Goal: Information Seeking & Learning: Learn about a topic

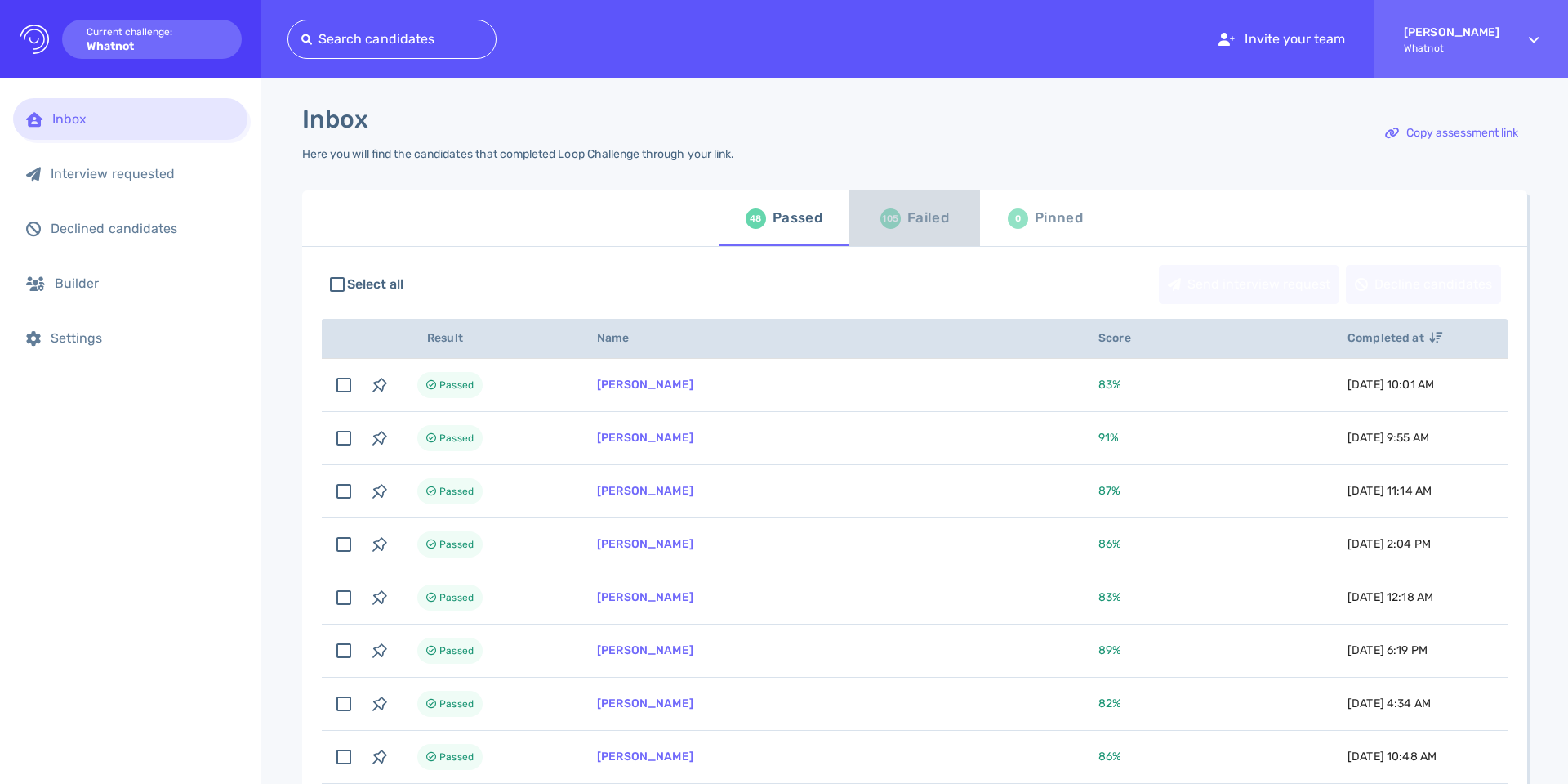
click at [907, 217] on div "Failed" at bounding box center [928, 218] width 42 height 25
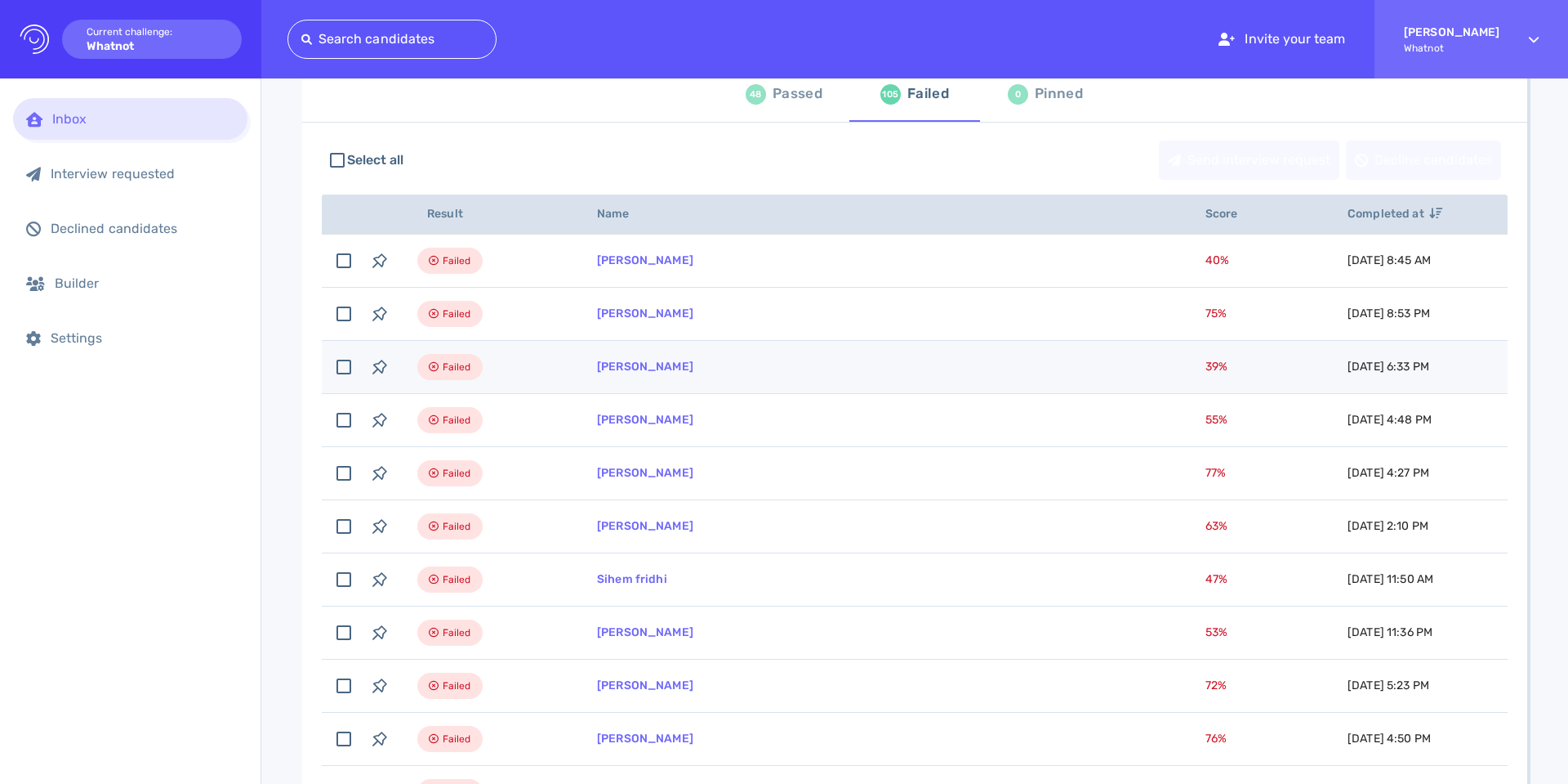
scroll to position [122, 0]
click at [658, 361] on td "[PERSON_NAME]" at bounding box center [881, 370] width 609 height 53
checkbox input "true"
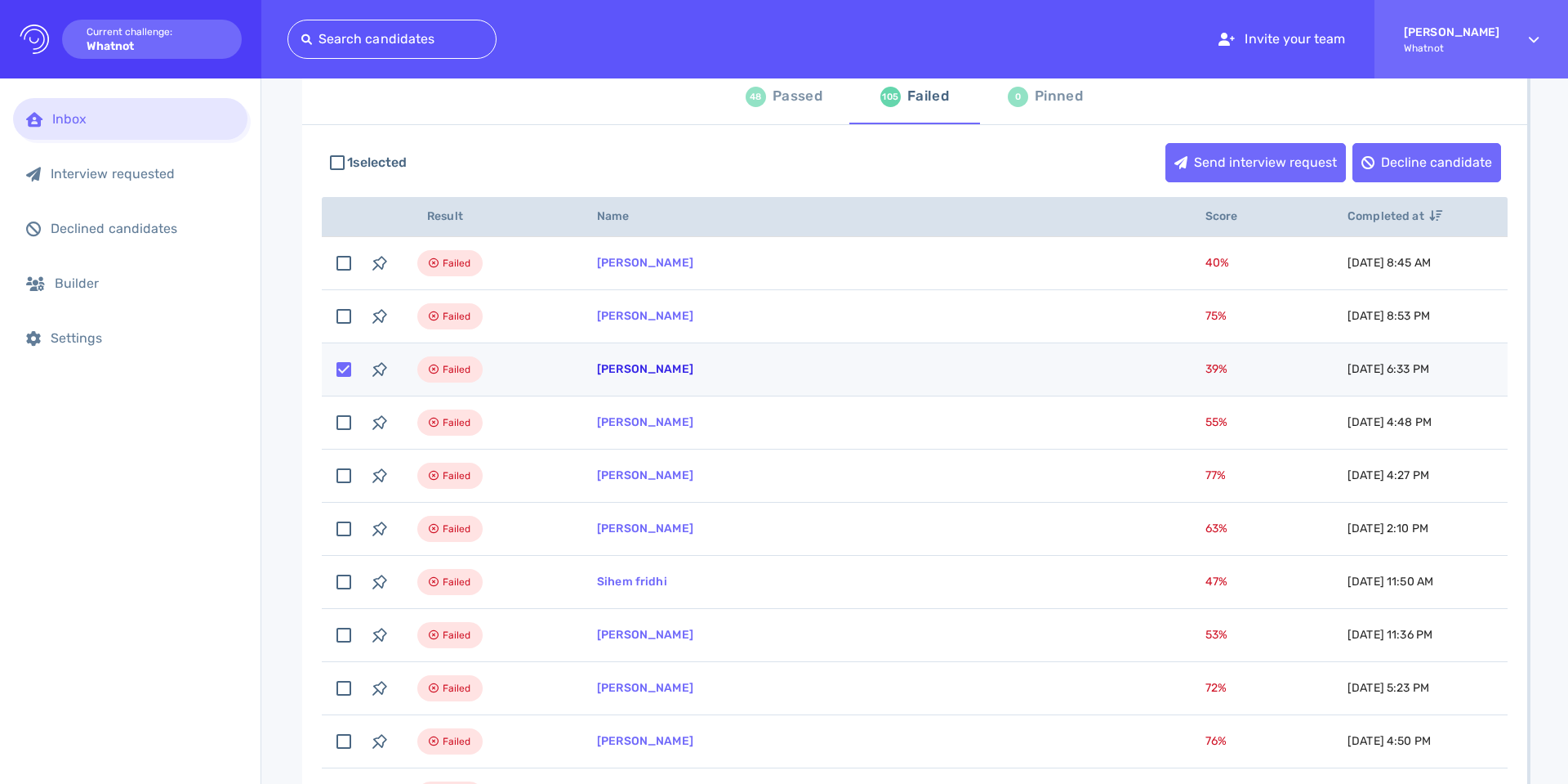
click at [638, 368] on link "Quinnton Williams" at bounding box center [645, 368] width 96 height 14
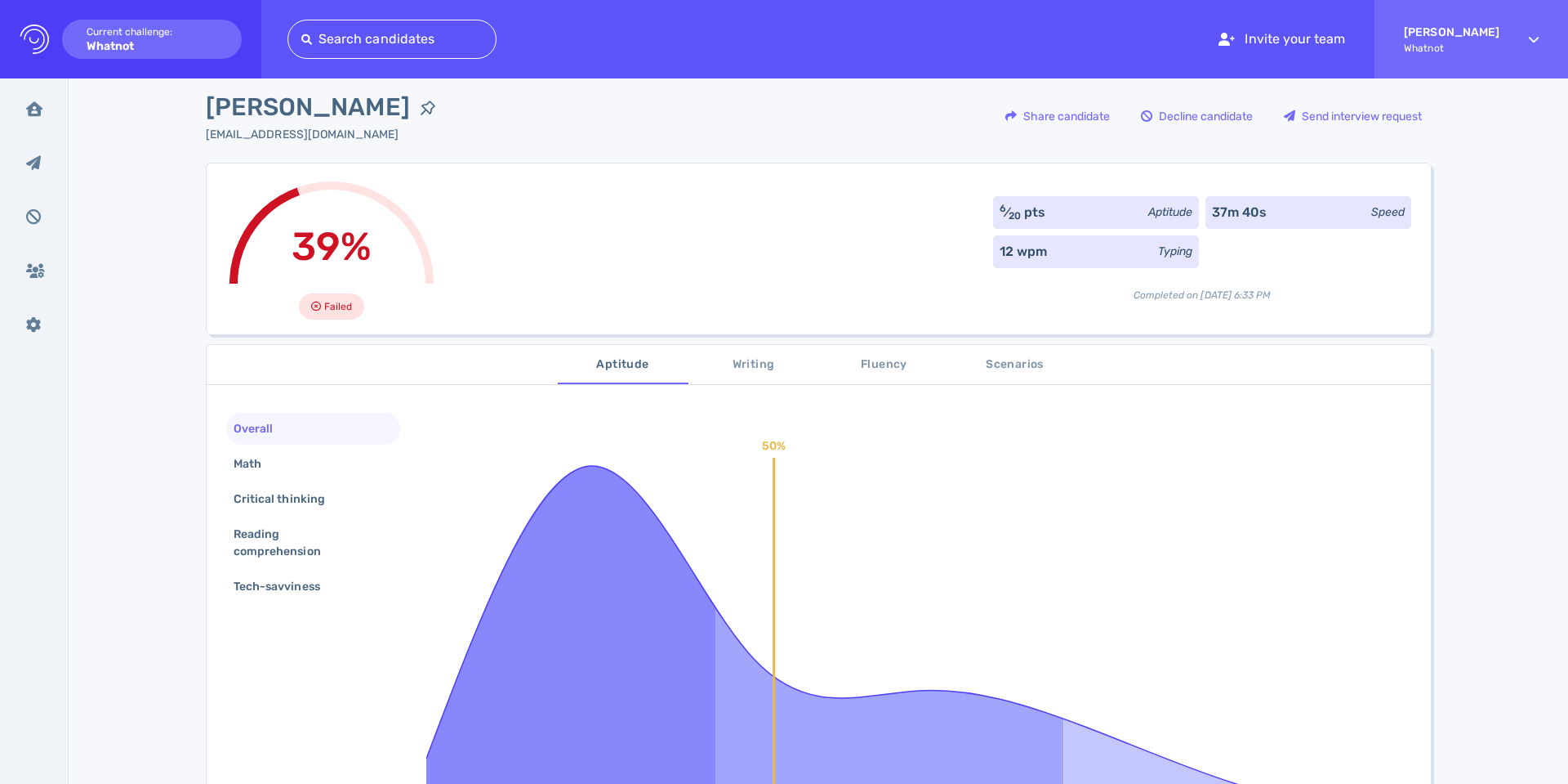
scroll to position [12, 0]
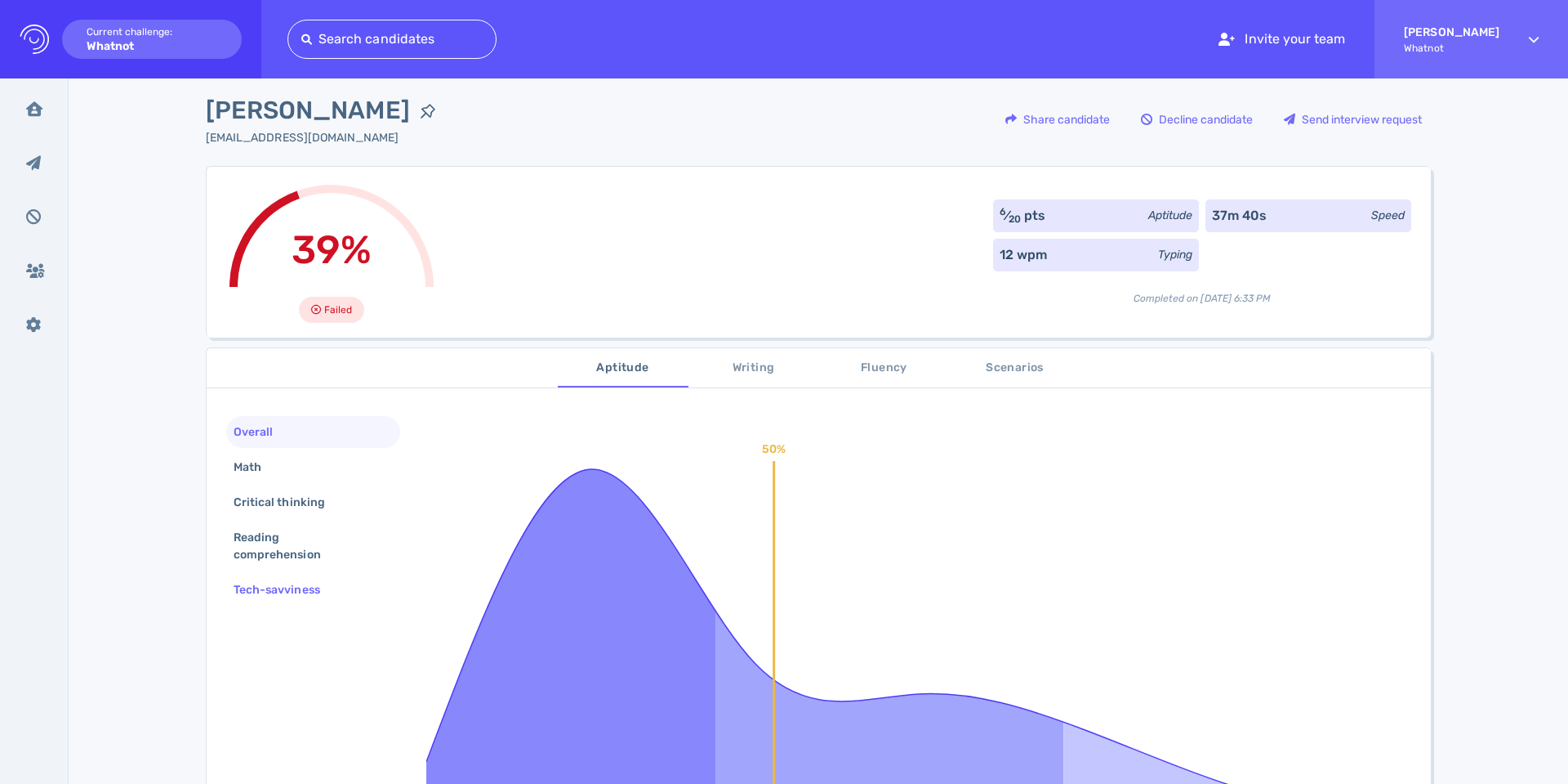
click at [270, 589] on div "Tech-savviness" at bounding box center [284, 589] width 109 height 24
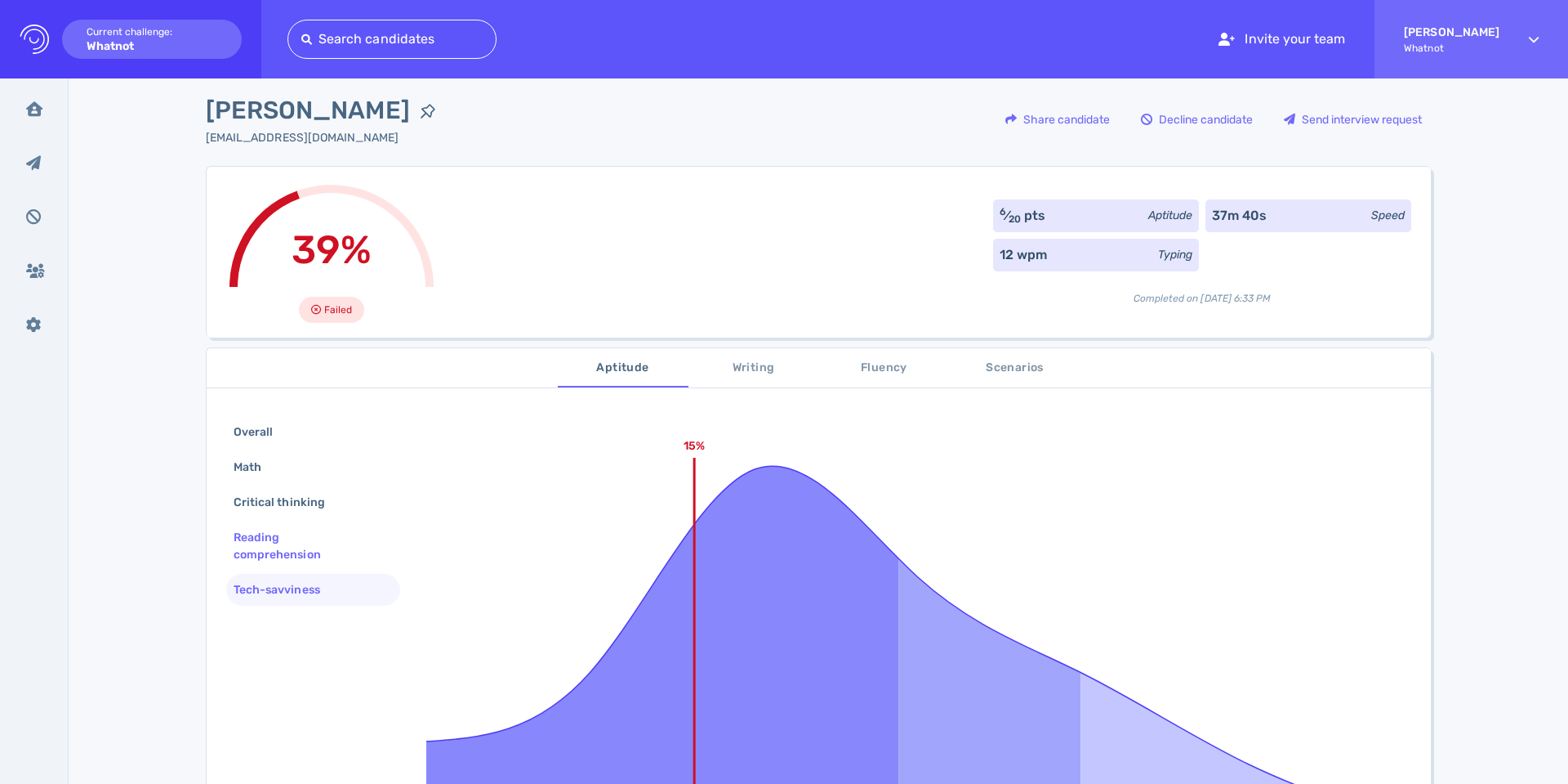
click at [261, 560] on div "Reading comprehension" at bounding box center [306, 545] width 153 height 41
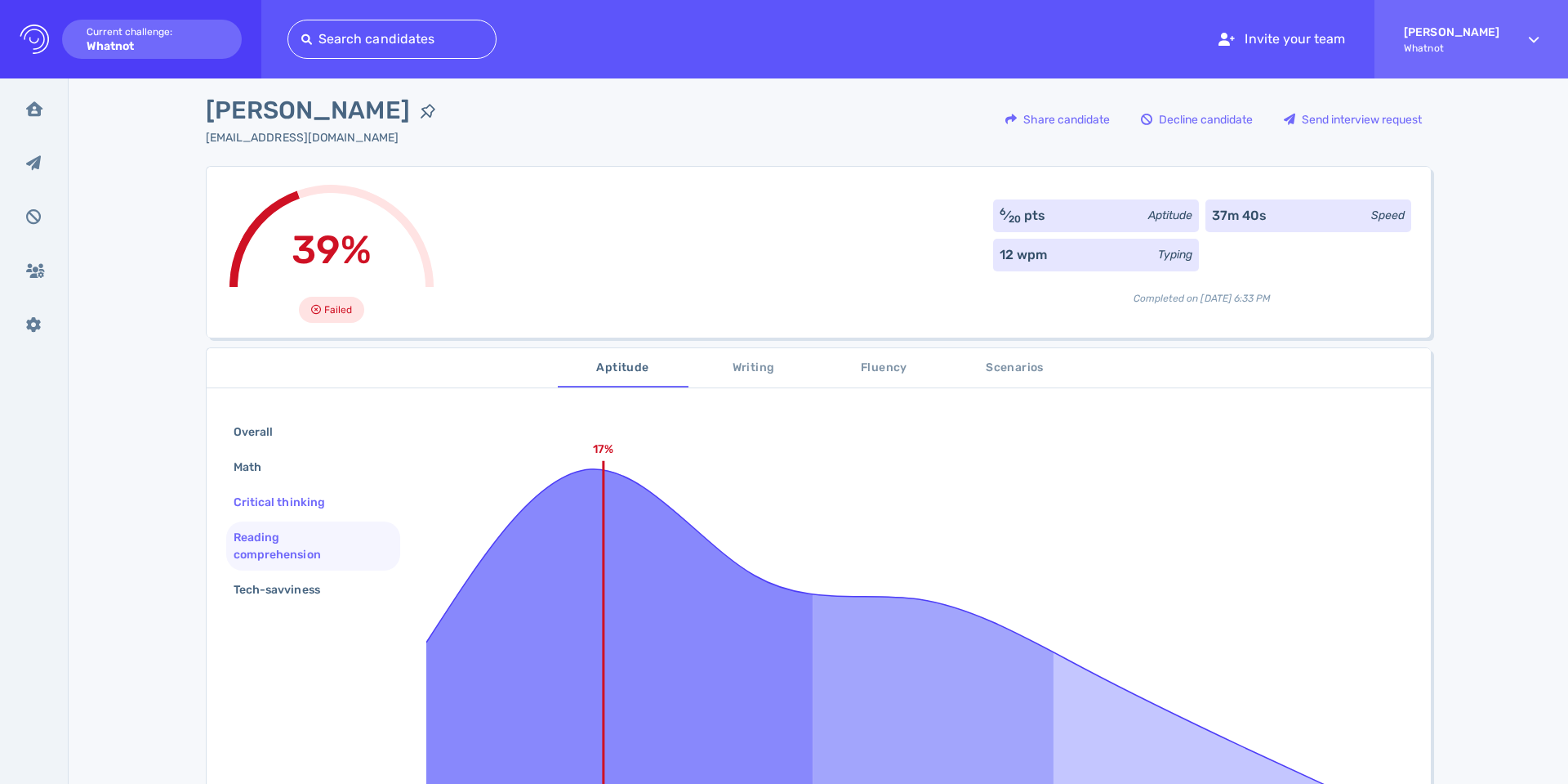
click at [277, 512] on div "Critical thinking" at bounding box center [287, 501] width 114 height 24
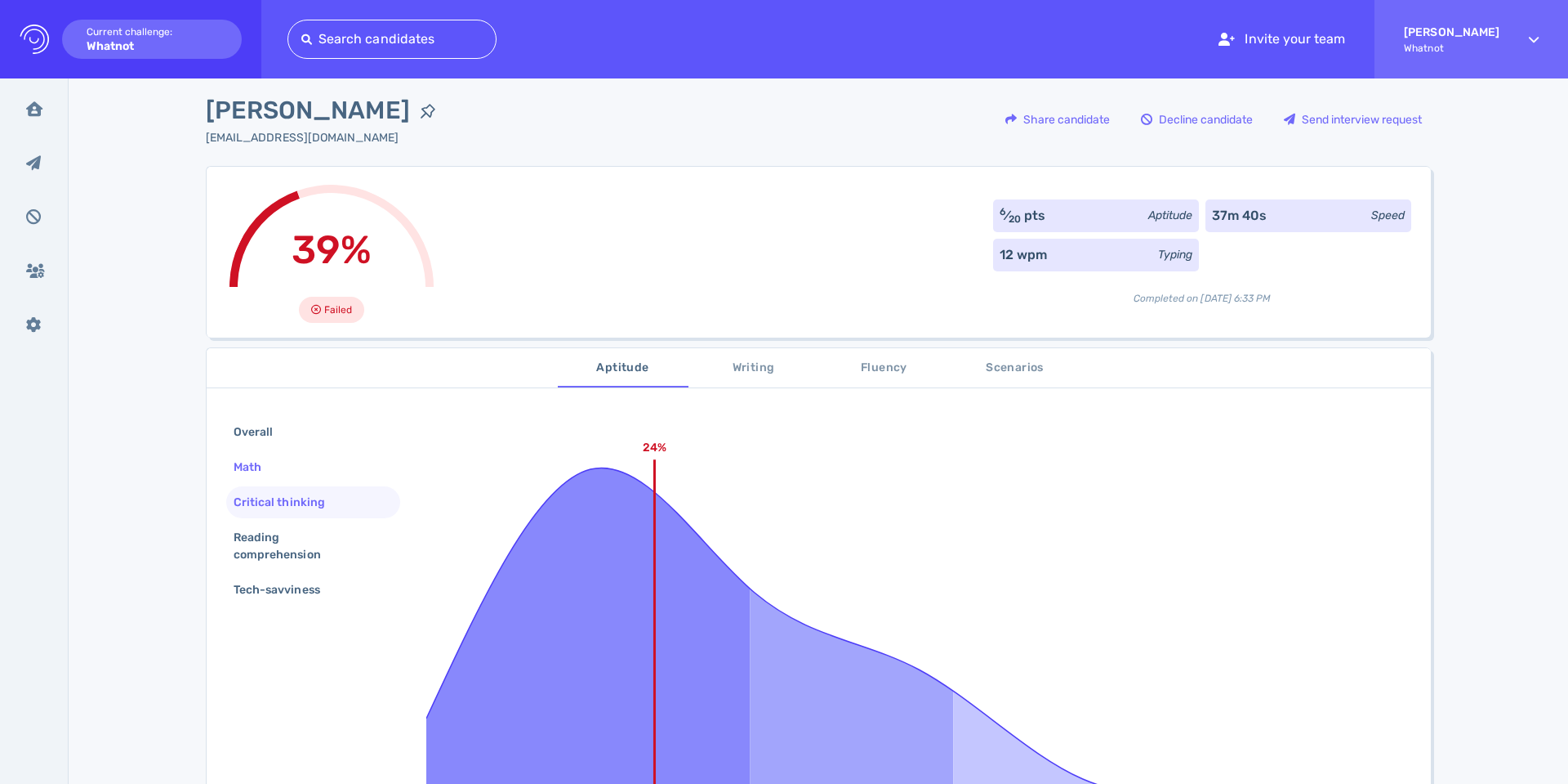
click at [260, 472] on div "Math" at bounding box center [255, 466] width 50 height 24
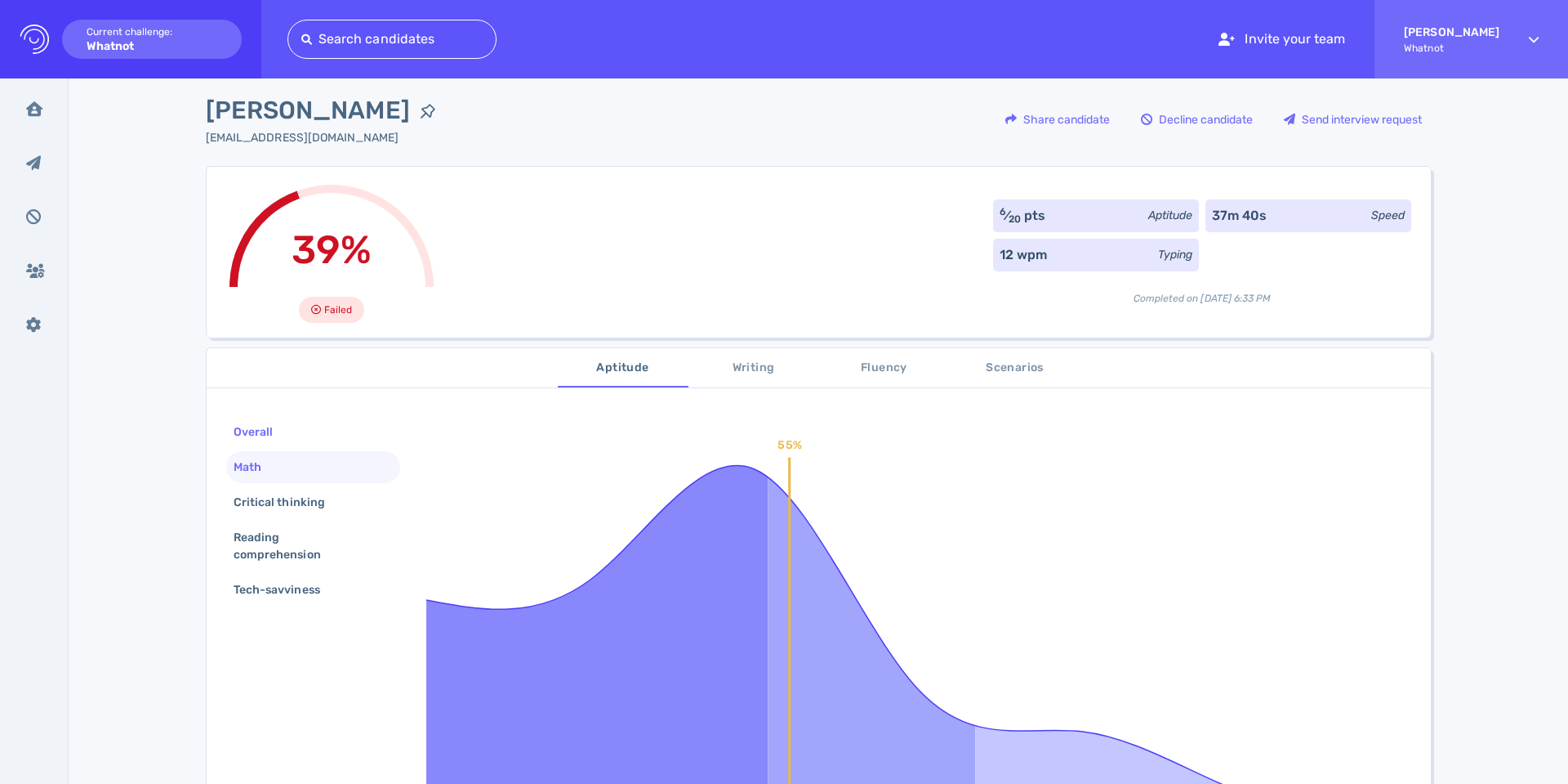
click at [252, 428] on div "Overall" at bounding box center [261, 431] width 62 height 24
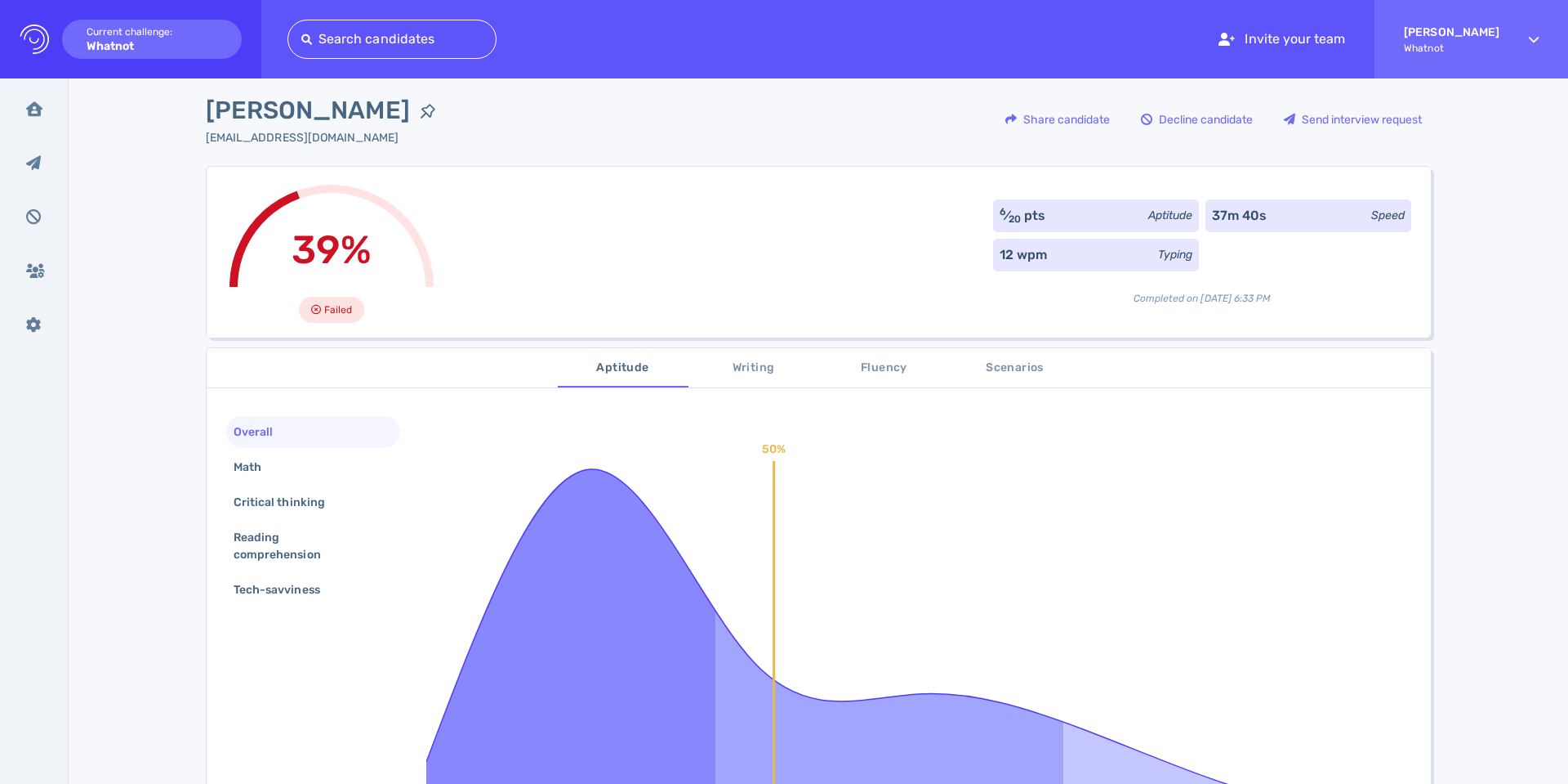
click at [994, 375] on span "Scenarios" at bounding box center [1015, 367] width 111 height 20
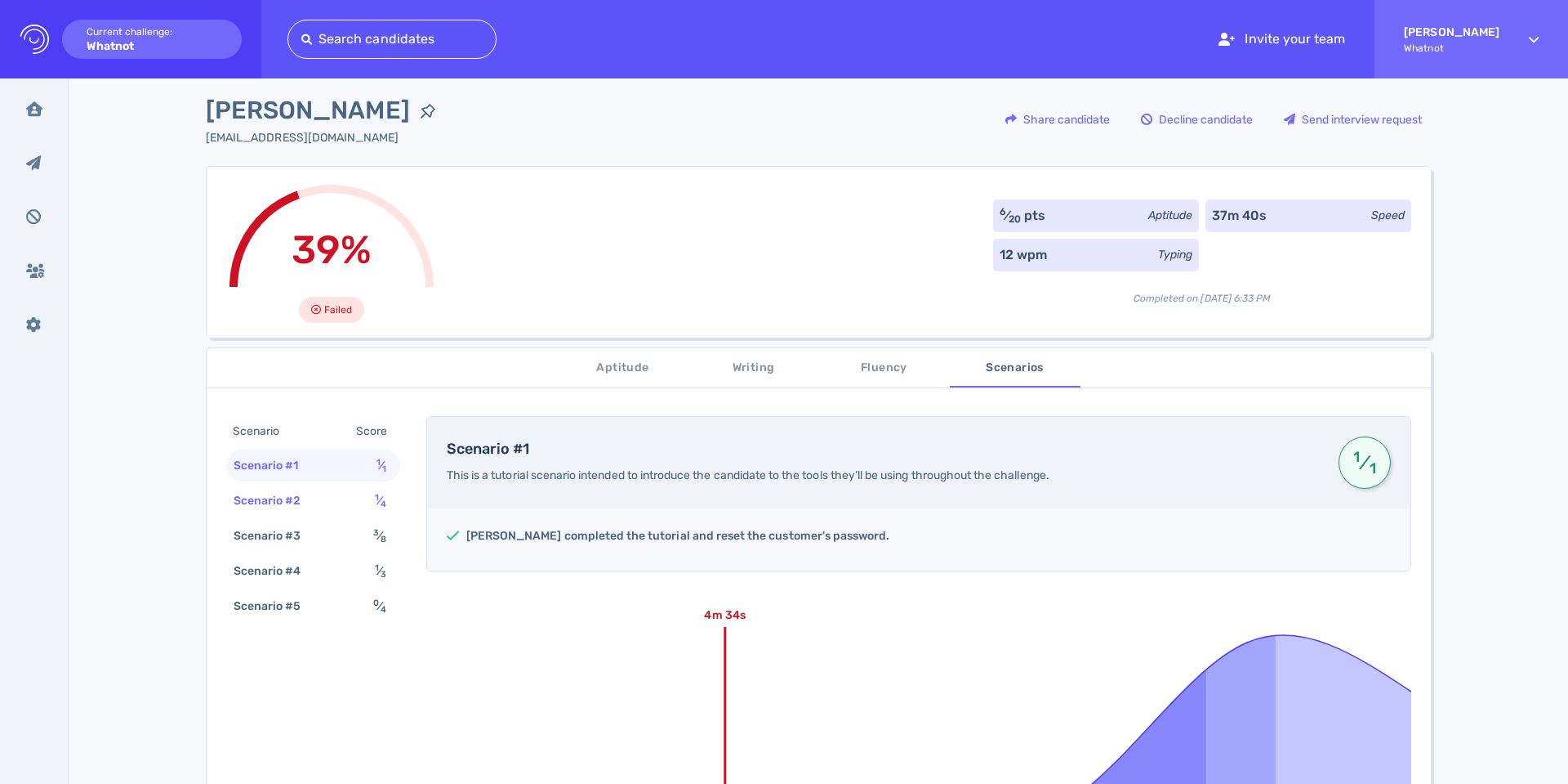
click at [294, 506] on div "Scenario #2" at bounding box center [275, 500] width 90 height 24
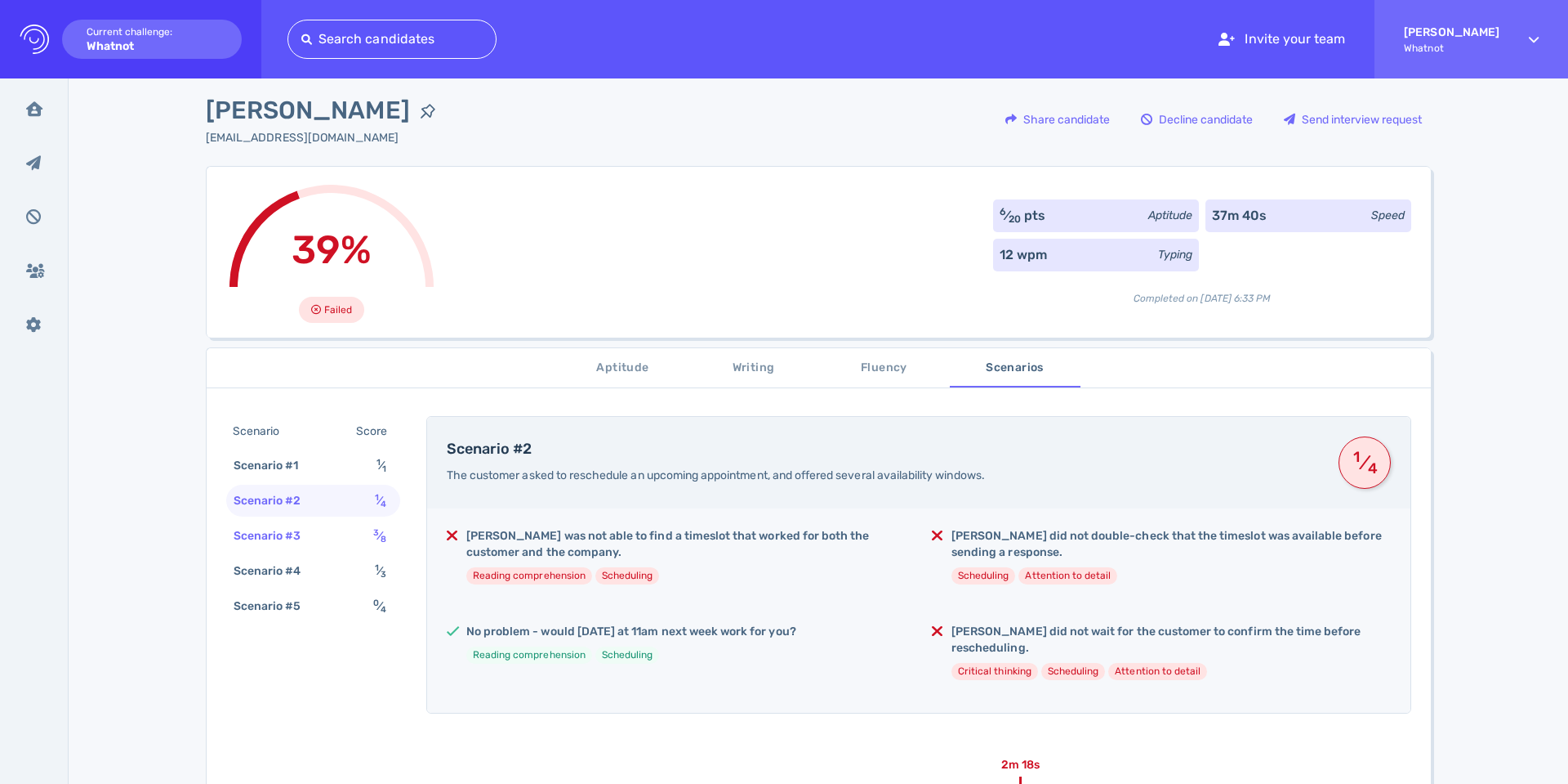
click at [334, 540] on div "Scenario #3 3 ⁄ 8" at bounding box center [313, 535] width 174 height 31
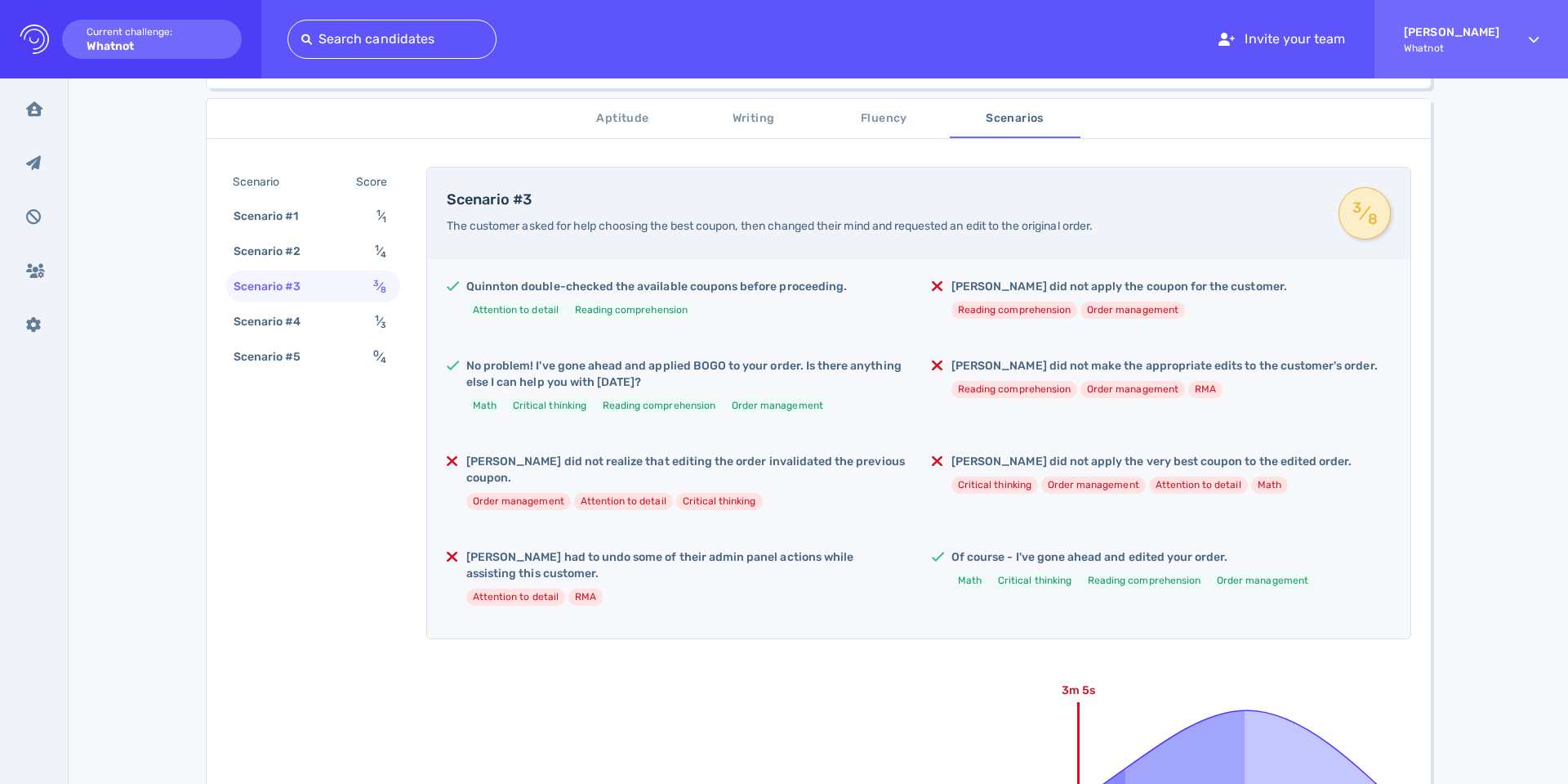
scroll to position [258, 0]
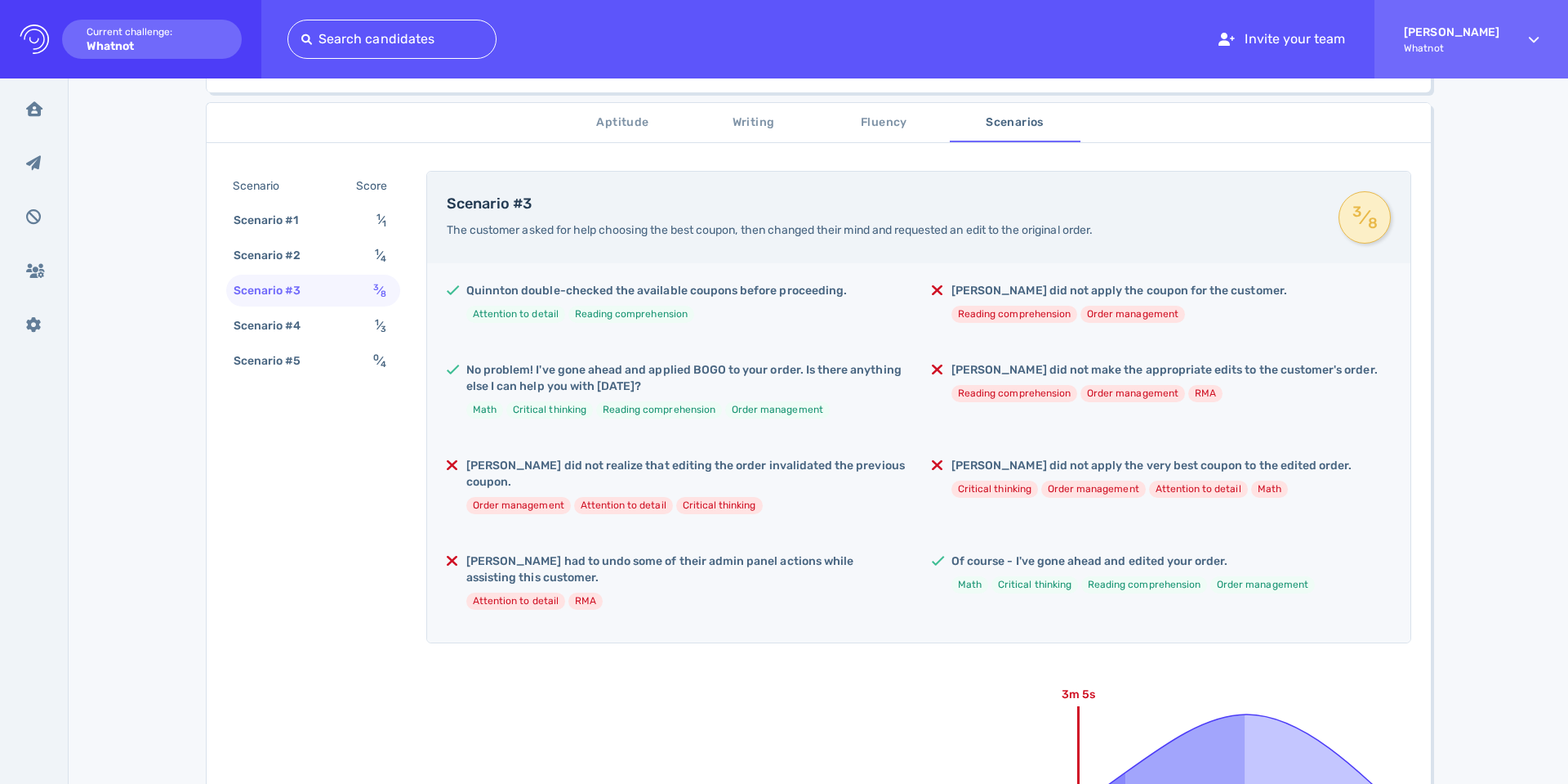
click at [752, 130] on span "Writing" at bounding box center [753, 123] width 111 height 20
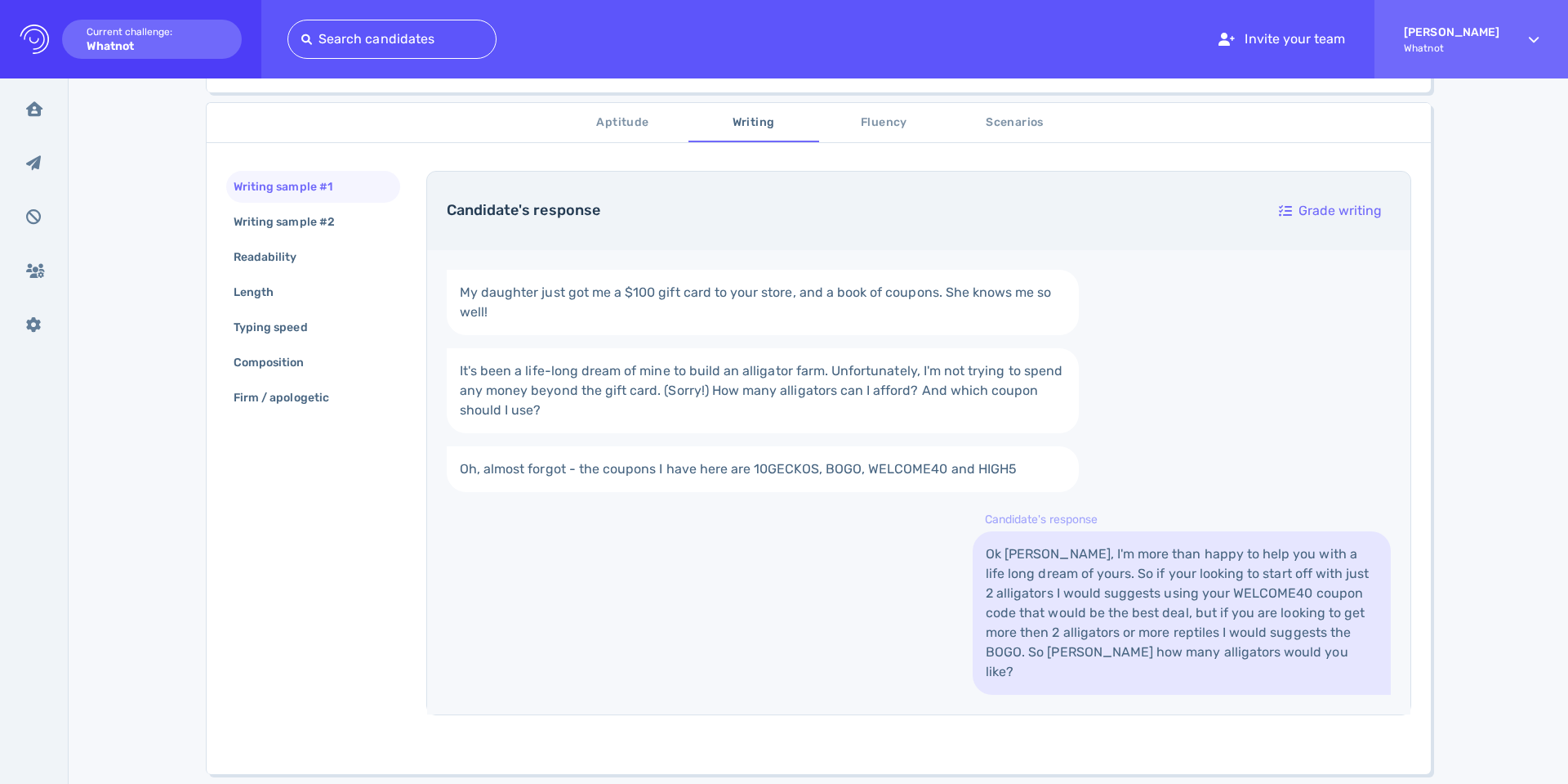
scroll to position [264, 0]
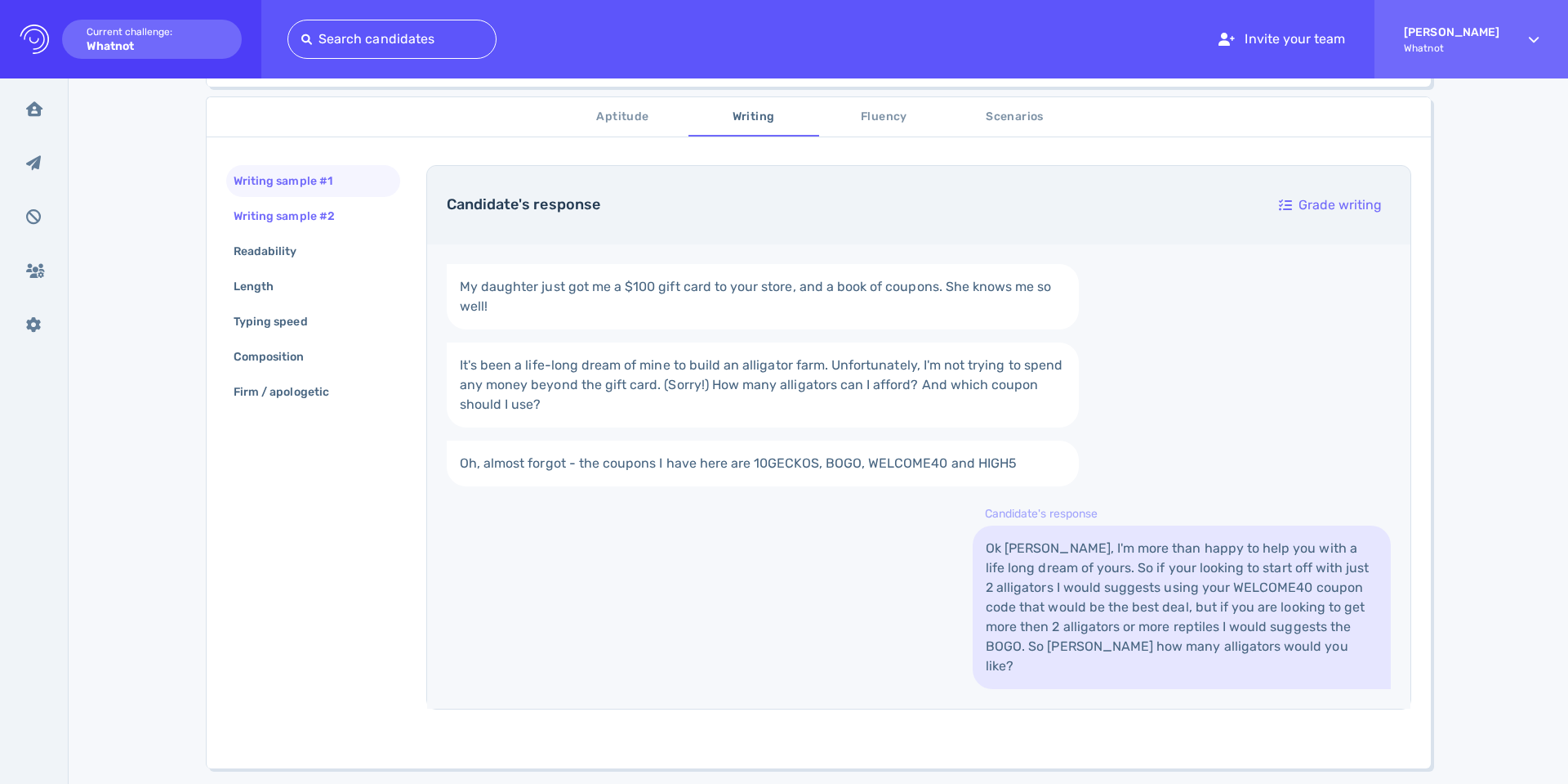
click at [248, 217] on div "Writing sample #2" at bounding box center [292, 216] width 125 height 24
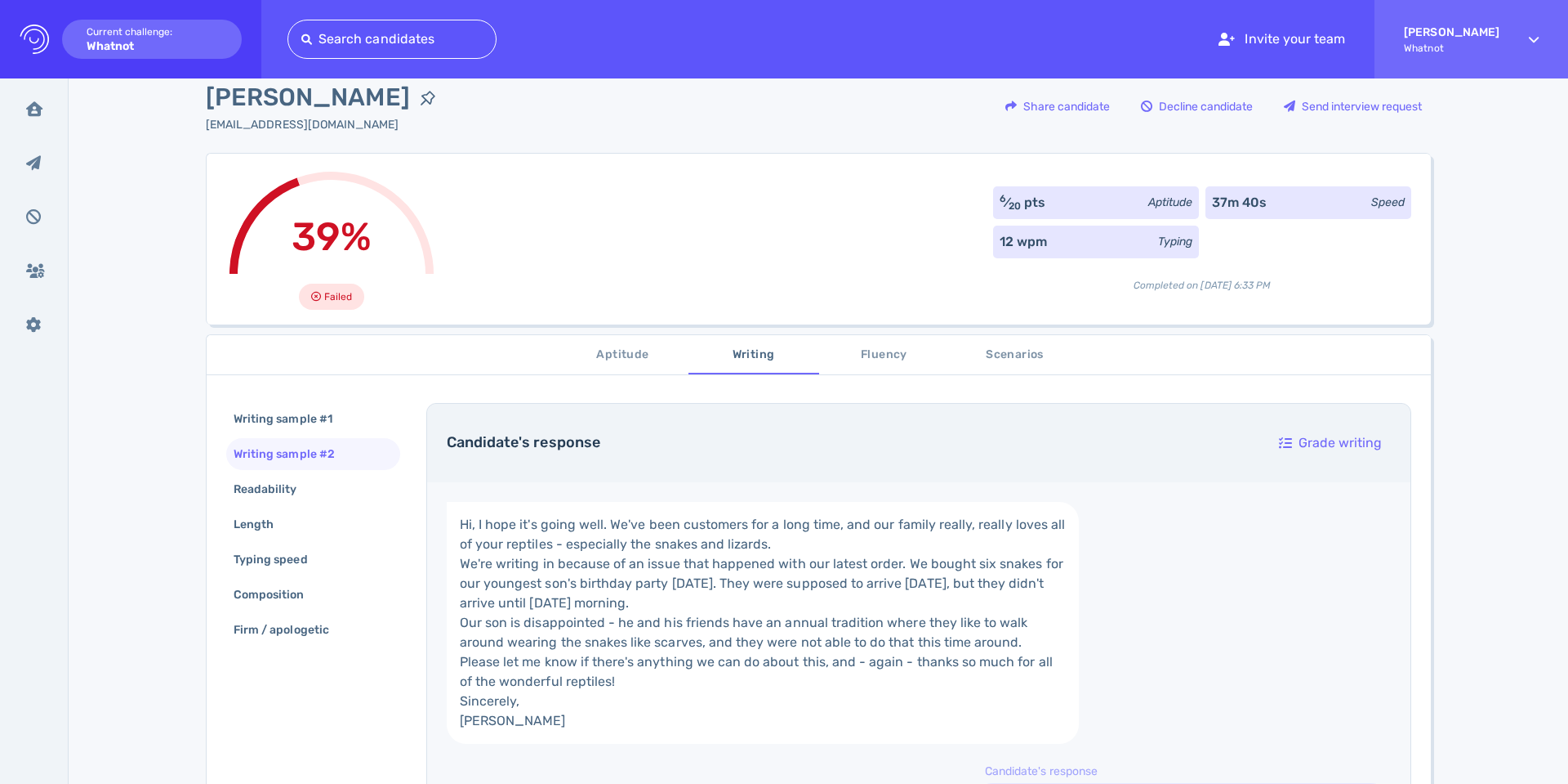
scroll to position [0, 0]
